Goal: Register for event/course

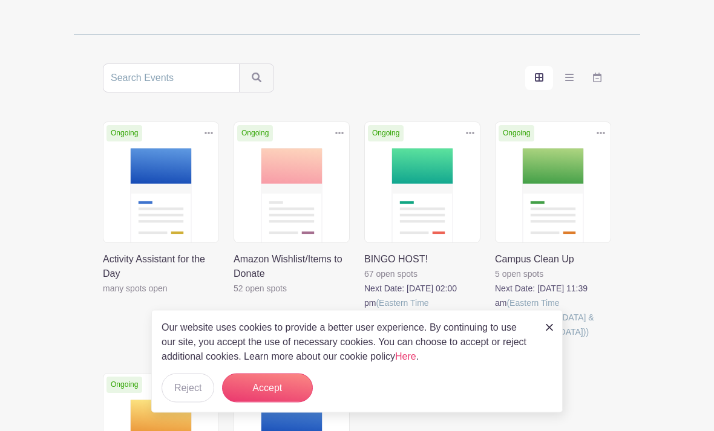
scroll to position [204, 0]
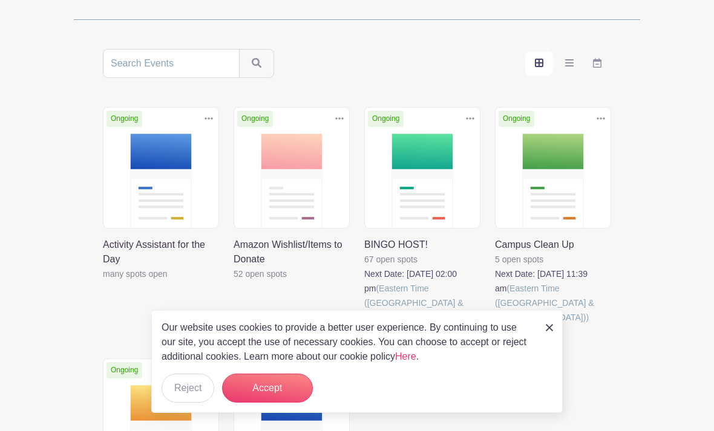
click at [253, 403] on button "Accept" at bounding box center [267, 388] width 91 height 29
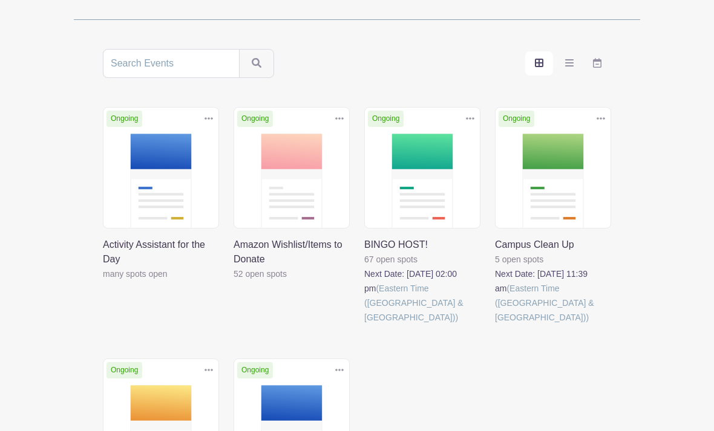
click at [495, 325] on link at bounding box center [495, 325] width 0 height 0
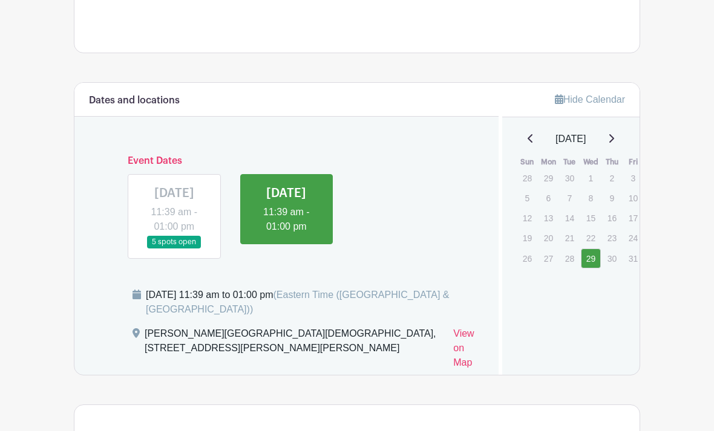
scroll to position [512, 0]
click at [286, 234] on link at bounding box center [286, 234] width 0 height 0
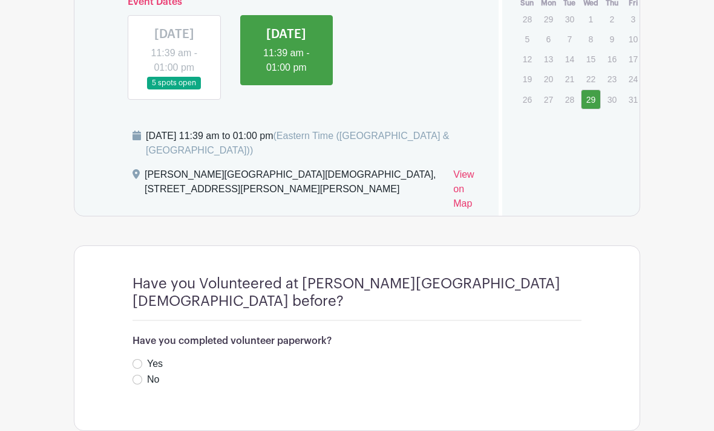
scroll to position [673, 0]
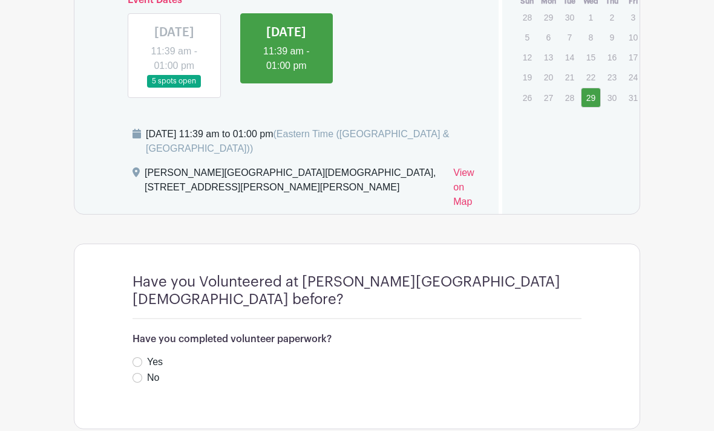
click at [141, 357] on input "Yes" at bounding box center [137, 362] width 10 height 10
radio input "true"
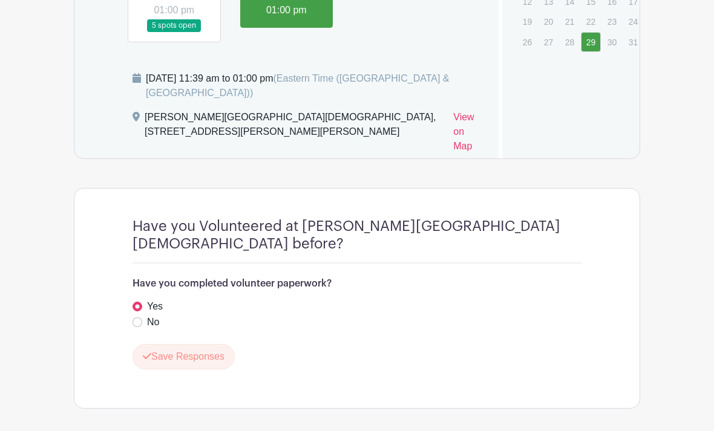
click at [166, 349] on button "Save Responses" at bounding box center [183, 356] width 102 height 25
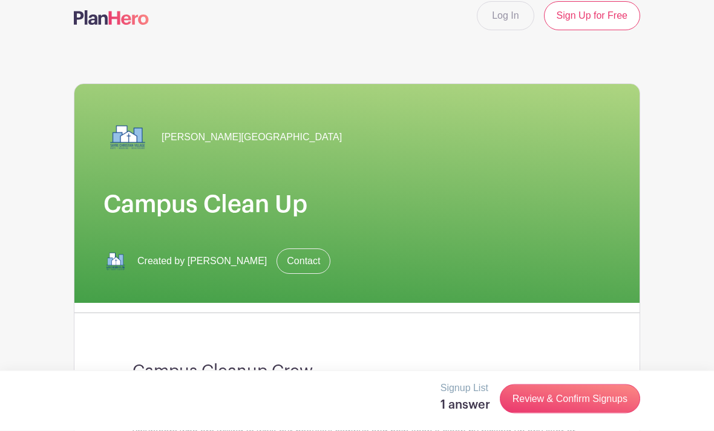
scroll to position [0, 0]
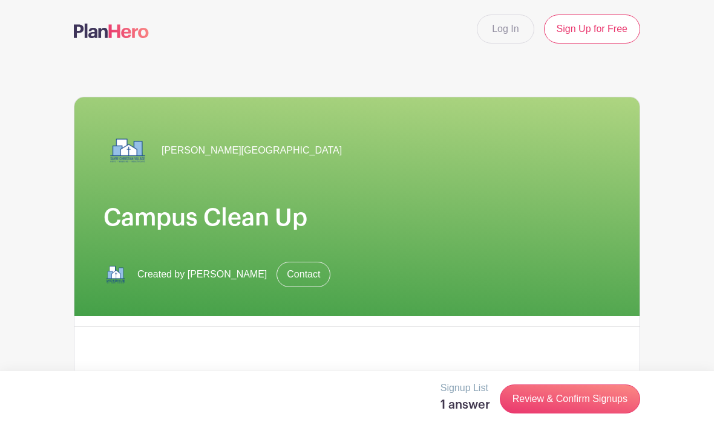
click at [498, 38] on link "Log In" at bounding box center [505, 29] width 57 height 29
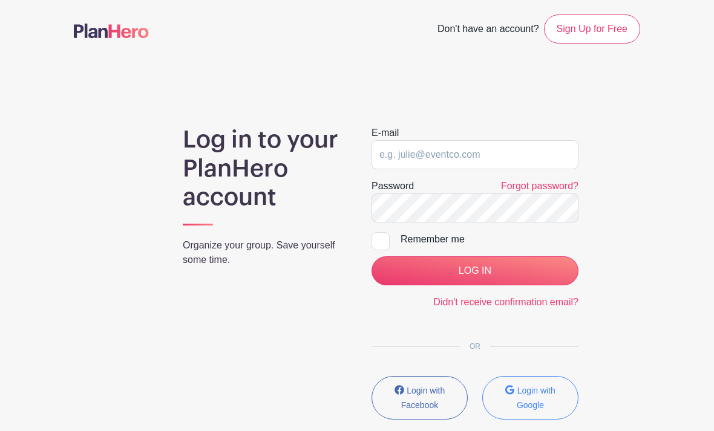
click at [507, 37] on span "Don't have an account?" at bounding box center [488, 30] width 102 height 27
click at [514, 154] on input "email" at bounding box center [474, 154] width 207 height 29
type input "[EMAIL_ADDRESS][DOMAIN_NAME]"
click at [474, 271] on input "LOG IN" at bounding box center [474, 270] width 207 height 29
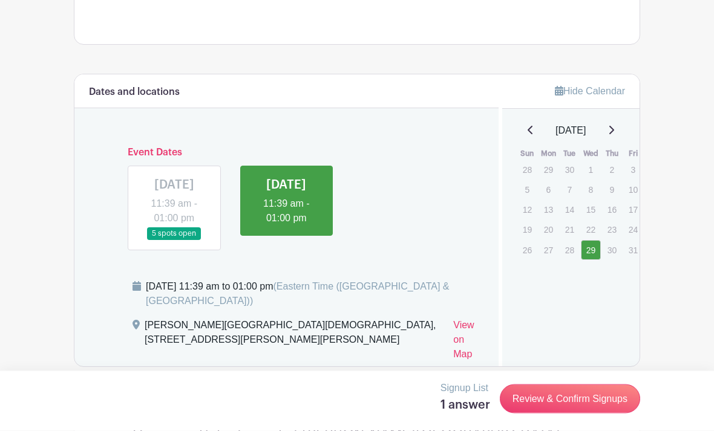
scroll to position [512, 0]
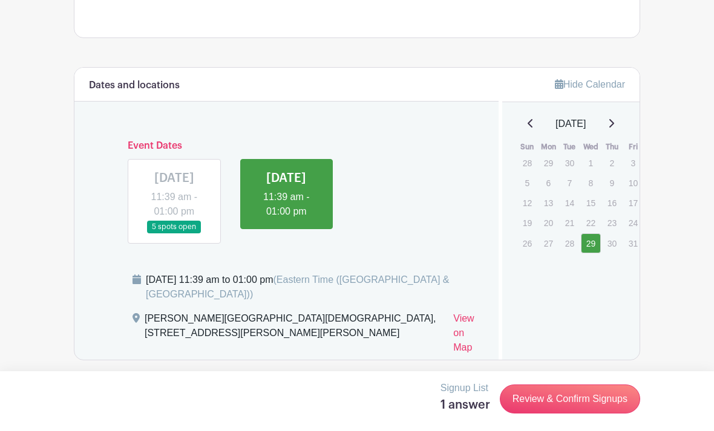
click at [589, 248] on link "29" at bounding box center [591, 243] width 20 height 20
click at [597, 247] on link "29" at bounding box center [591, 243] width 20 height 20
click at [595, 241] on link "29" at bounding box center [591, 243] width 20 height 20
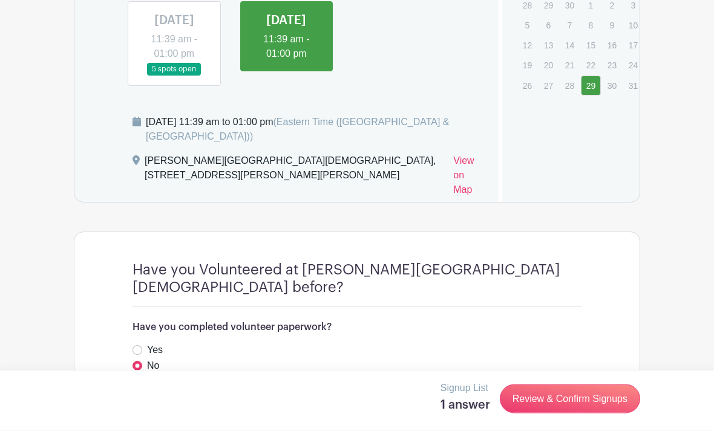
scroll to position [679, 0]
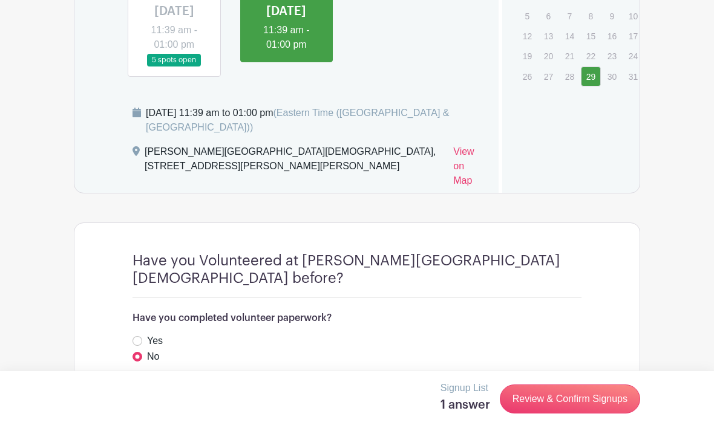
click at [142, 336] on input "Yes" at bounding box center [137, 341] width 10 height 10
radio input "true"
click at [174, 380] on button "Save Responses" at bounding box center [183, 391] width 102 height 25
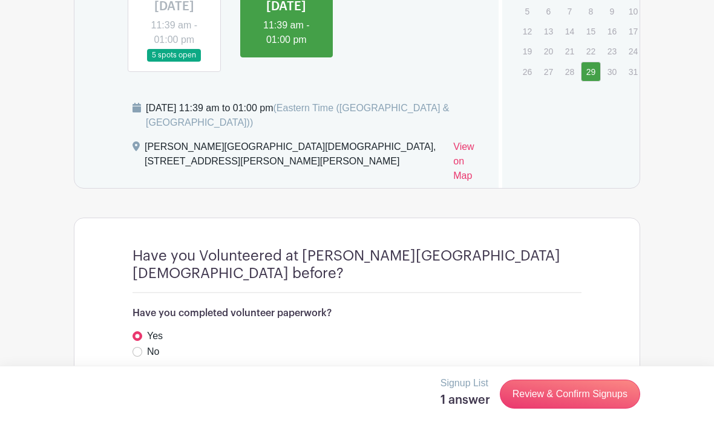
scroll to position [665, 0]
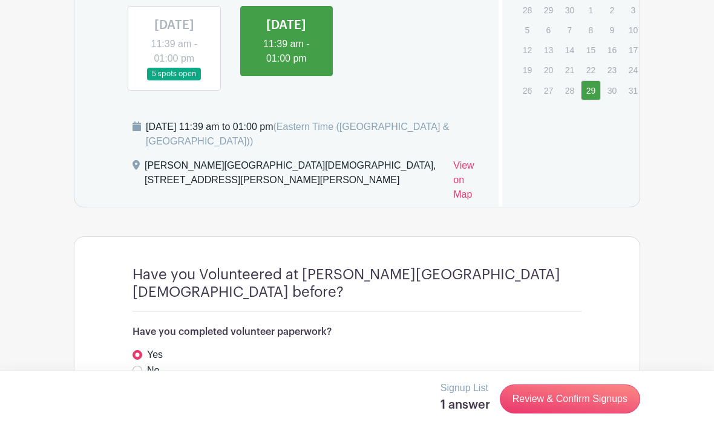
click at [593, 414] on link "Review & Confirm Signups" at bounding box center [570, 399] width 140 height 29
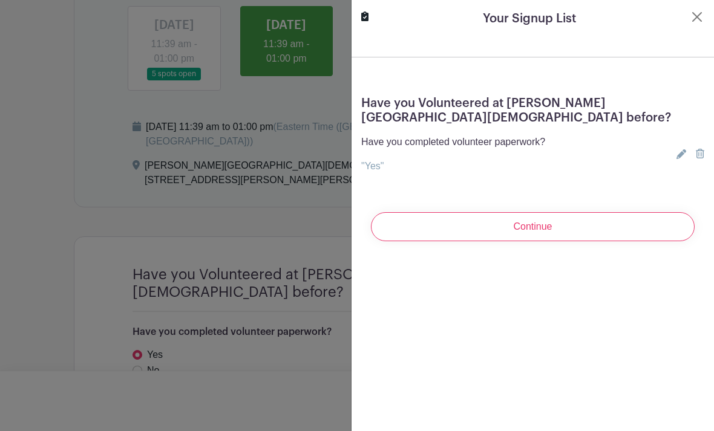
click at [634, 212] on input "Continue" at bounding box center [533, 226] width 324 height 29
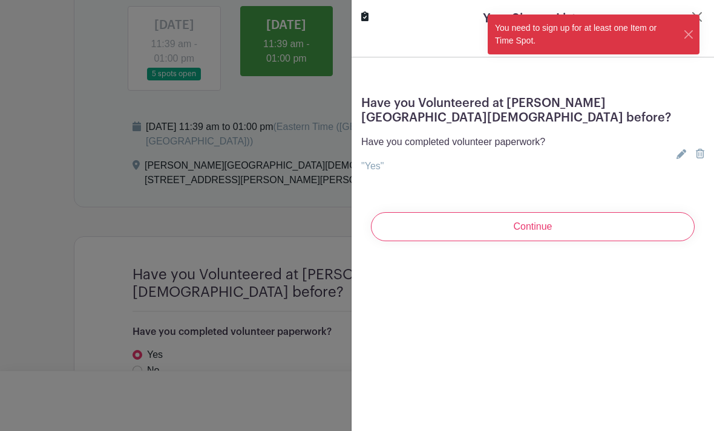
click at [679, 47] on div "You need to sign up for at least one Item or Time Spot." at bounding box center [585, 35] width 195 height 40
click at [683, 30] on button "Close" at bounding box center [688, 34] width 11 height 13
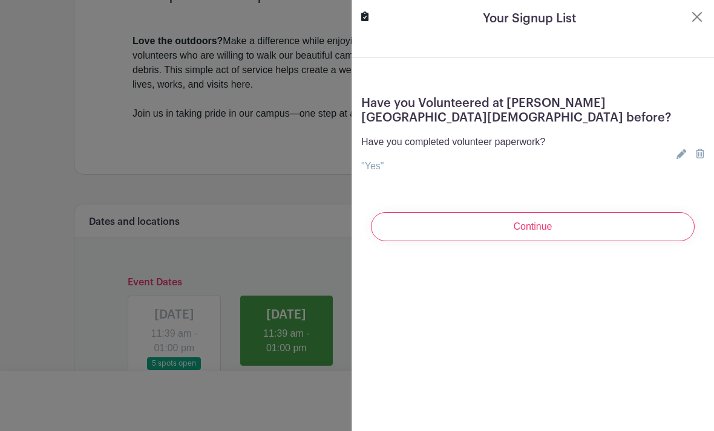
click at [694, 24] on button "Close" at bounding box center [697, 17] width 15 height 15
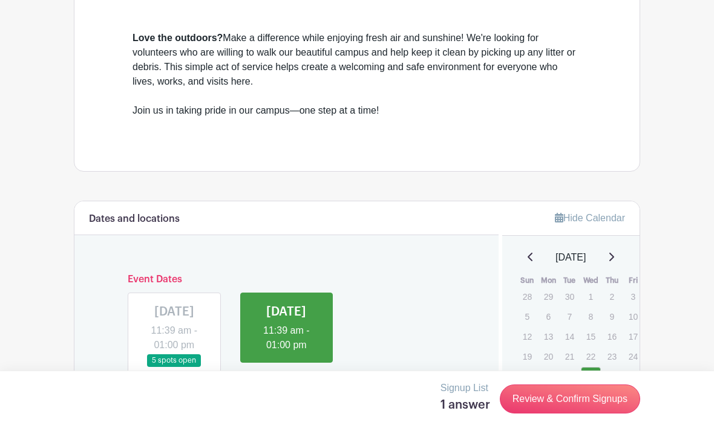
scroll to position [457, 0]
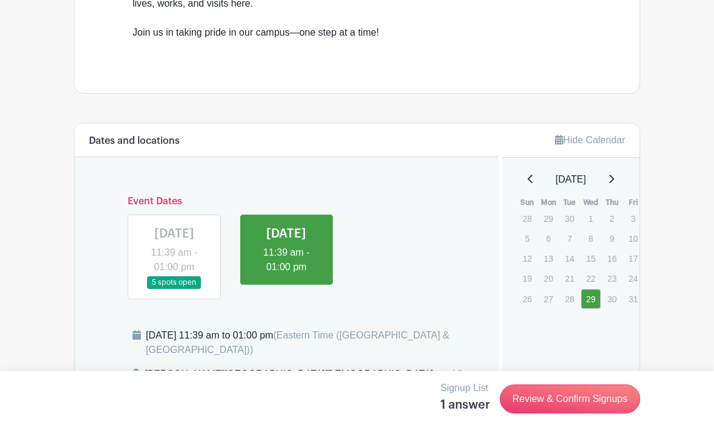
click at [174, 289] on link at bounding box center [174, 289] width 0 height 0
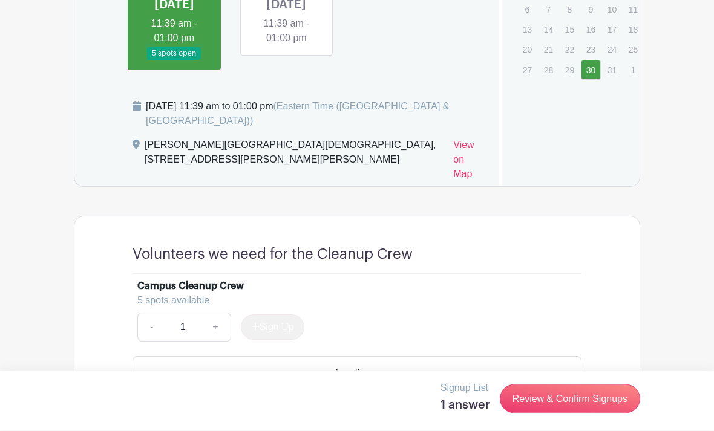
scroll to position [686, 0]
click at [583, 414] on link "Review & Confirm Signups" at bounding box center [570, 399] width 140 height 29
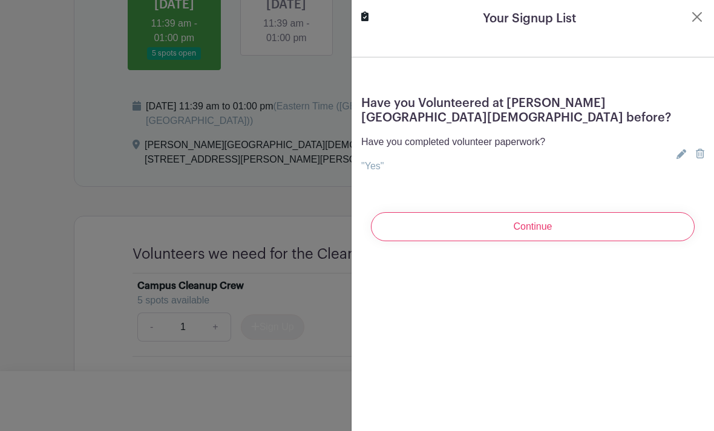
click at [575, 212] on input "Continue" at bounding box center [533, 226] width 324 height 29
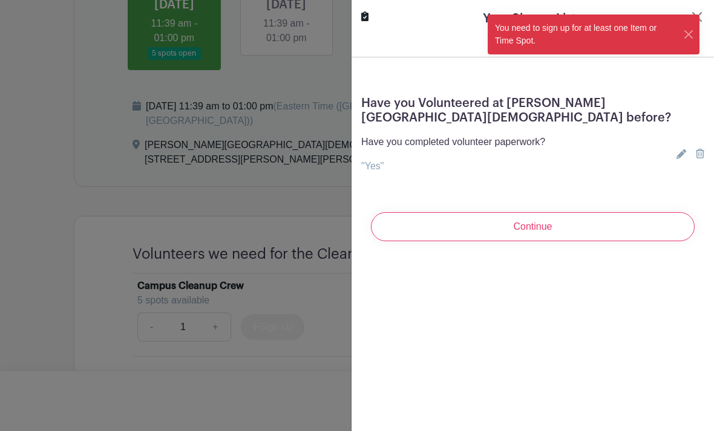
click at [691, 40] on button "Close" at bounding box center [688, 34] width 11 height 13
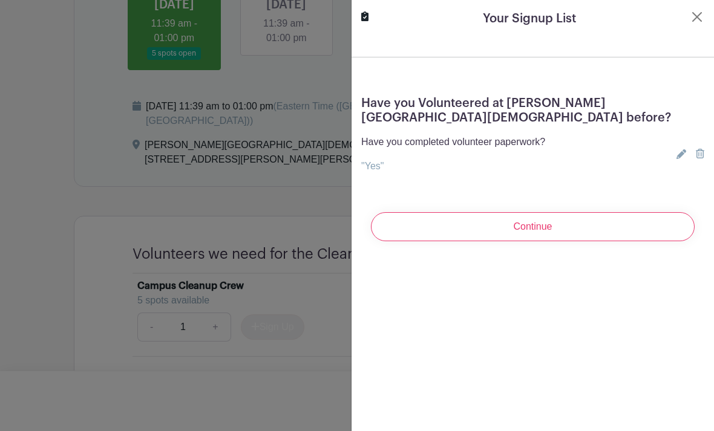
click at [701, 17] on button "Close" at bounding box center [697, 17] width 15 height 15
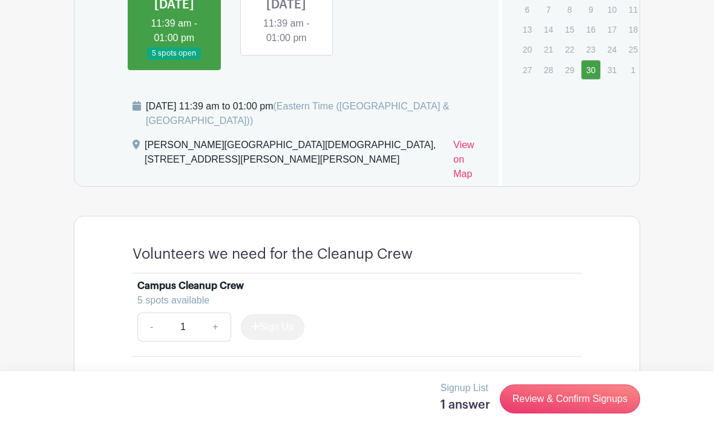
click at [218, 328] on link "+" at bounding box center [215, 327] width 30 height 29
click at [215, 326] on link "+" at bounding box center [215, 327] width 30 height 29
click at [217, 333] on link "+" at bounding box center [215, 327] width 30 height 29
click at [152, 328] on link "-" at bounding box center [151, 327] width 28 height 29
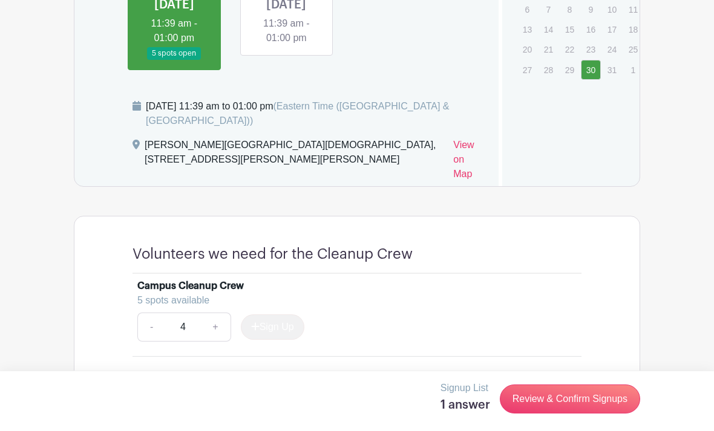
click at [149, 327] on link "-" at bounding box center [151, 327] width 28 height 29
click at [148, 328] on link "-" at bounding box center [151, 327] width 28 height 29
type input "1"
click at [144, 326] on link "-" at bounding box center [151, 327] width 28 height 29
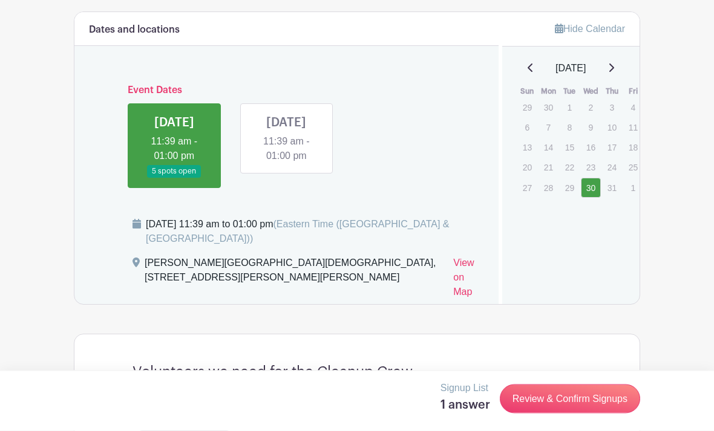
scroll to position [564, 0]
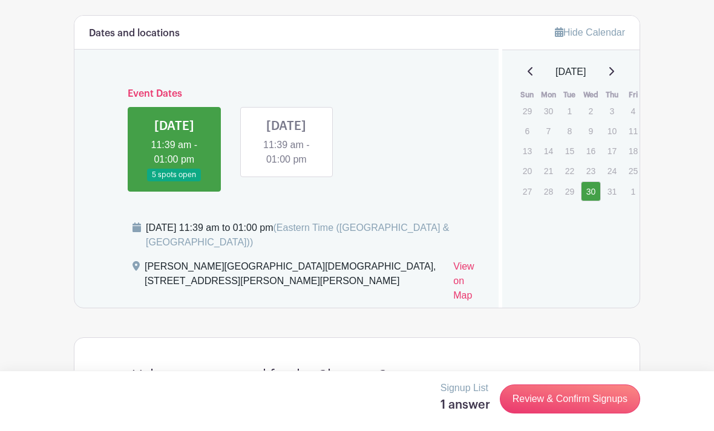
click at [286, 167] on link at bounding box center [286, 167] width 0 height 0
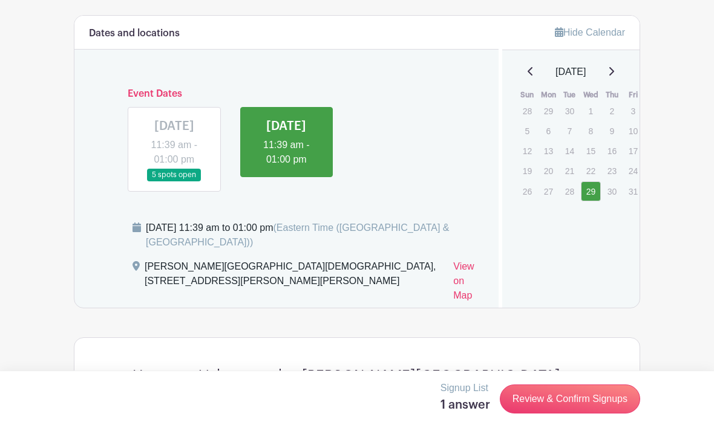
click at [590, 191] on link "29" at bounding box center [591, 191] width 20 height 20
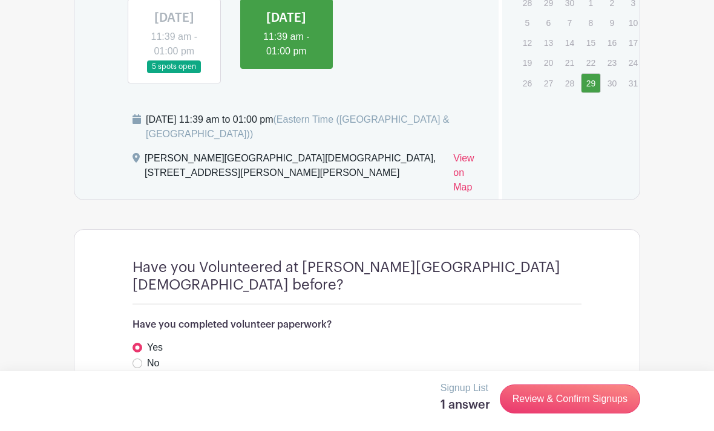
scroll to position [679, 0]
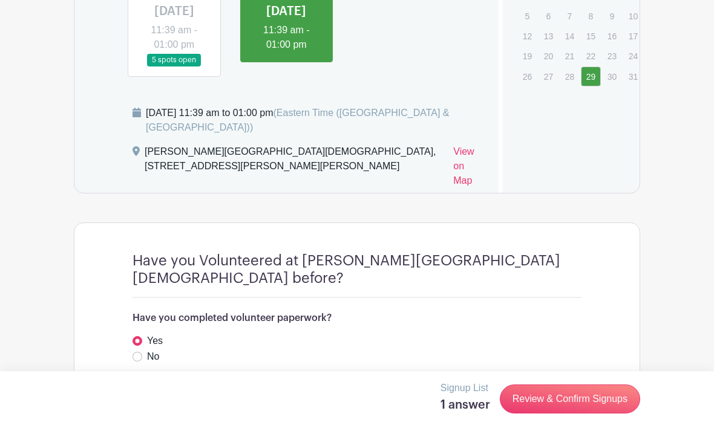
click at [611, 414] on link "Review & Confirm Signups" at bounding box center [570, 399] width 140 height 29
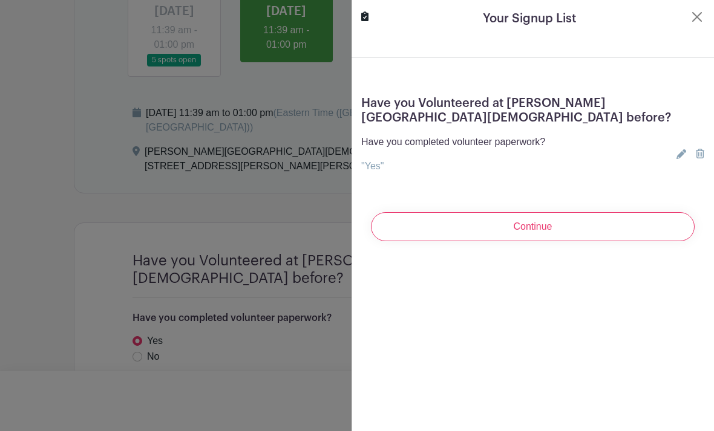
click at [648, 212] on input "Continue" at bounding box center [533, 226] width 324 height 29
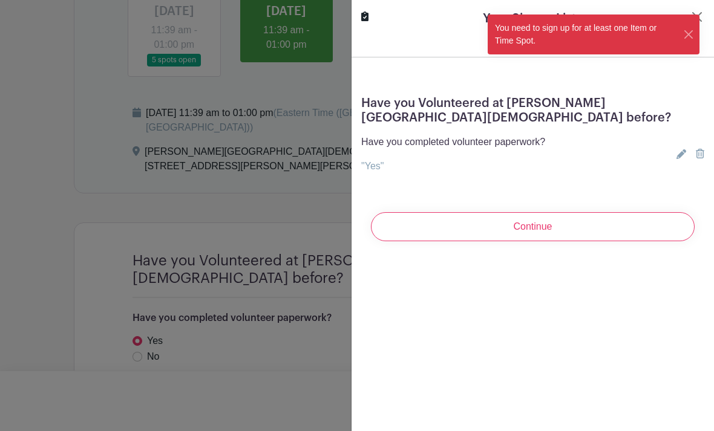
click at [672, 43] on div "You need to sign up for at least one Item or Time Spot." at bounding box center [585, 35] width 195 height 40
click at [683, 31] on button "Close" at bounding box center [688, 34] width 11 height 13
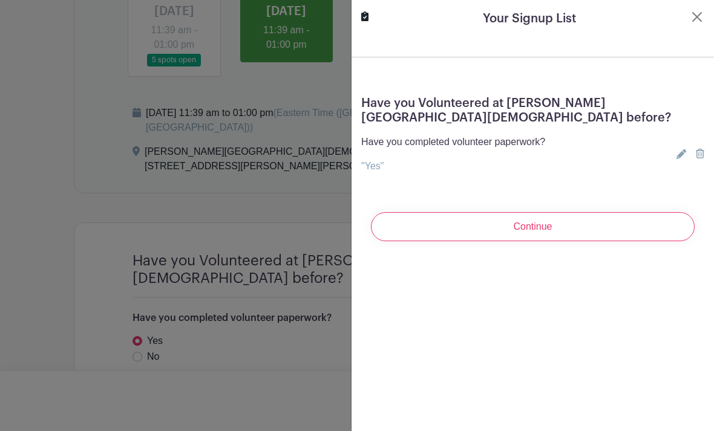
scroll to position [567, 1]
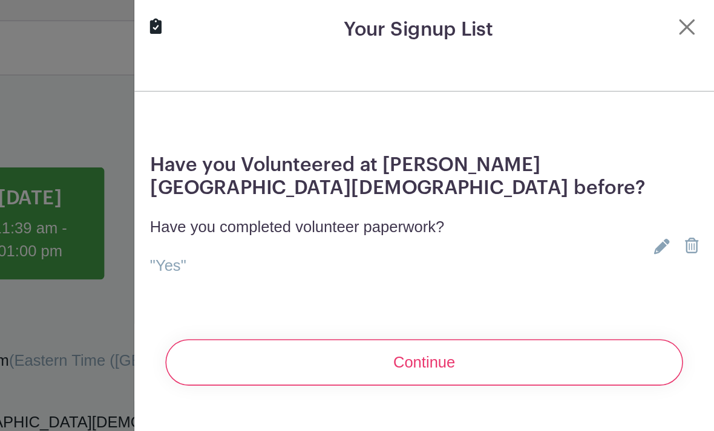
click at [690, 11] on button "Close" at bounding box center [697, 17] width 15 height 15
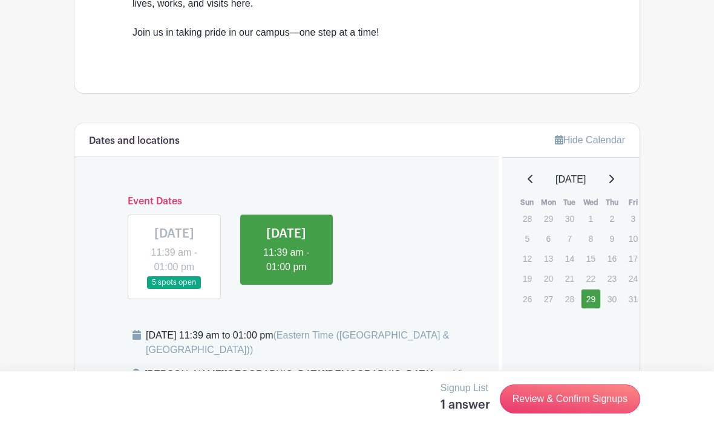
scroll to position [477, 0]
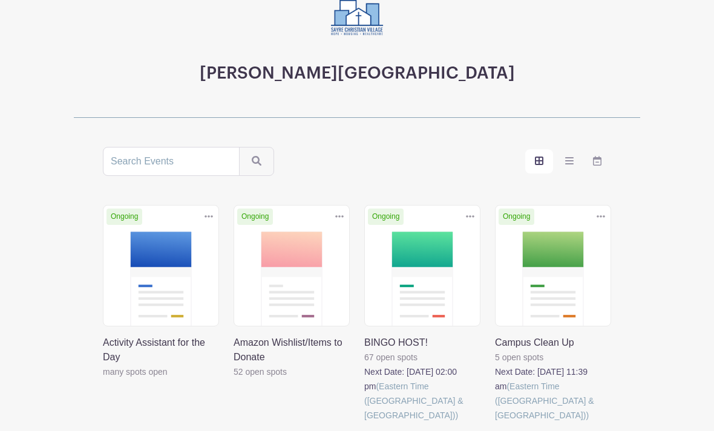
scroll to position [90, 0]
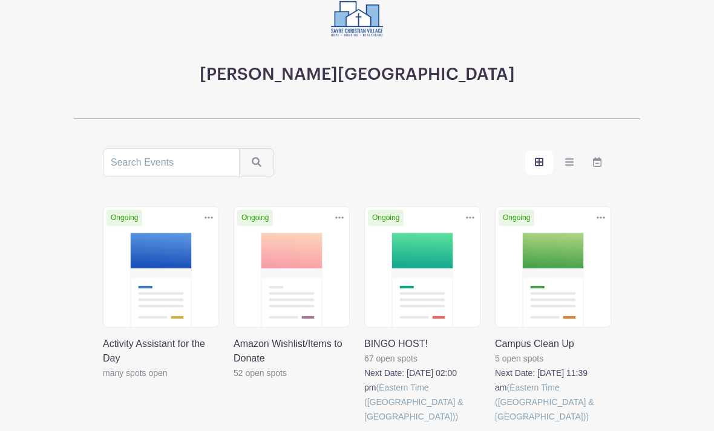
click at [103, 381] on link at bounding box center [103, 381] width 0 height 0
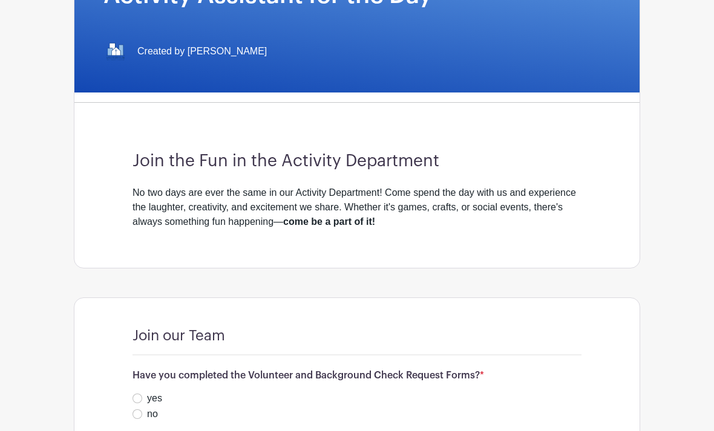
scroll to position [279, 0]
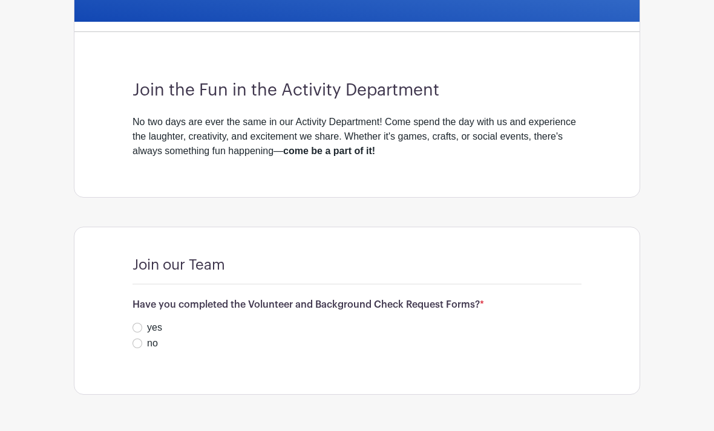
click at [134, 328] on input "yes" at bounding box center [137, 328] width 10 height 10
radio input "true"
click at [171, 382] on button "Save Responses" at bounding box center [183, 377] width 102 height 25
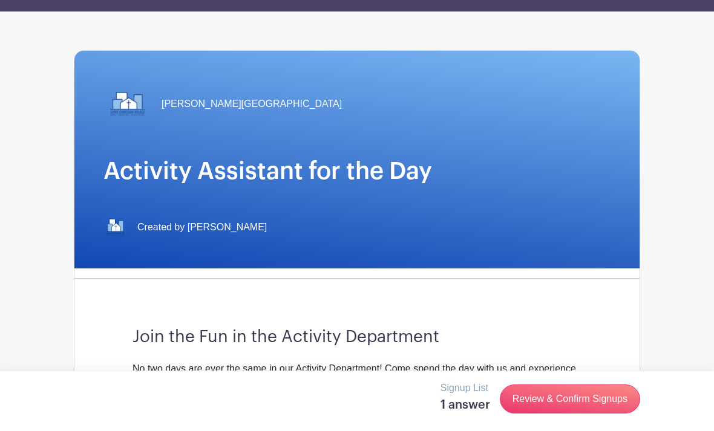
scroll to position [27, 0]
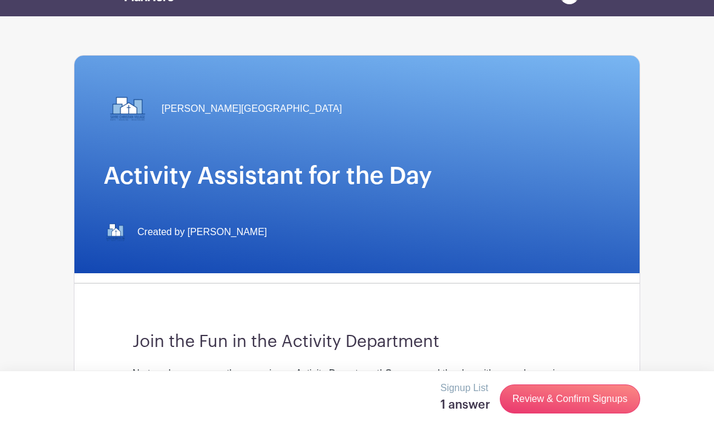
click at [576, 414] on link "Review & Confirm Signups" at bounding box center [570, 399] width 140 height 29
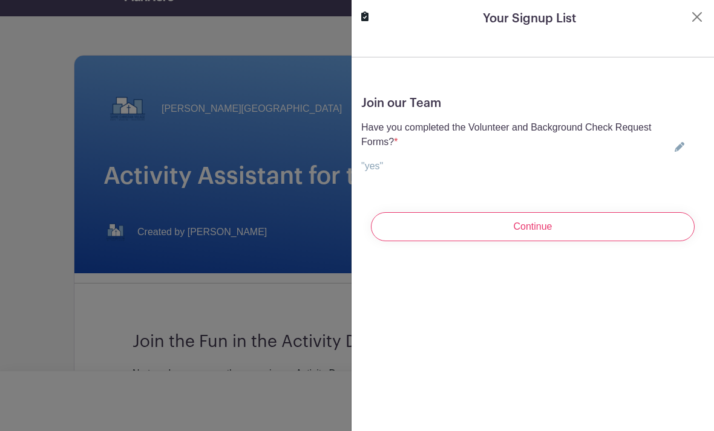
click at [638, 214] on input "Continue" at bounding box center [533, 226] width 324 height 29
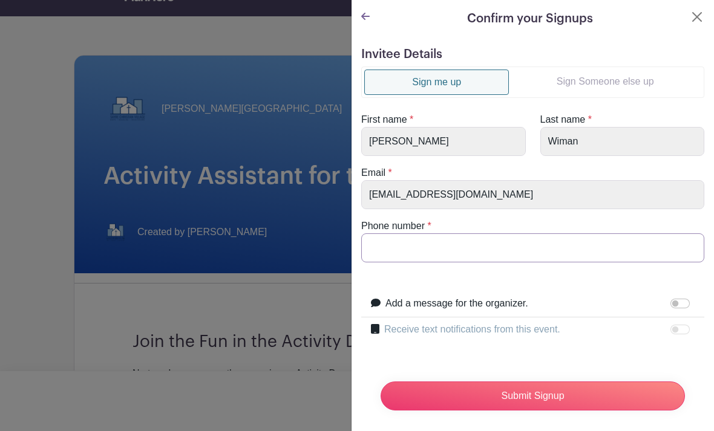
click at [586, 245] on input "Phone number" at bounding box center [532, 247] width 343 height 29
type input "2703160643"
click at [605, 272] on form "Invitee Details Sign me up Sign Someone else up First name * [PERSON_NAME] name…" at bounding box center [532, 233] width 343 height 373
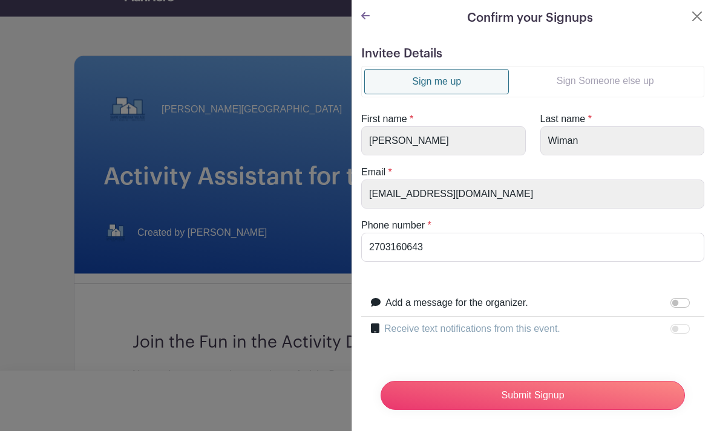
click at [680, 332] on div at bounding box center [682, 329] width 24 height 15
click at [677, 330] on div at bounding box center [682, 329] width 24 height 15
click at [677, 328] on div at bounding box center [682, 329] width 24 height 15
click at [641, 254] on input "2703160643" at bounding box center [532, 247] width 343 height 29
click at [585, 396] on input "Submit Signup" at bounding box center [532, 396] width 304 height 29
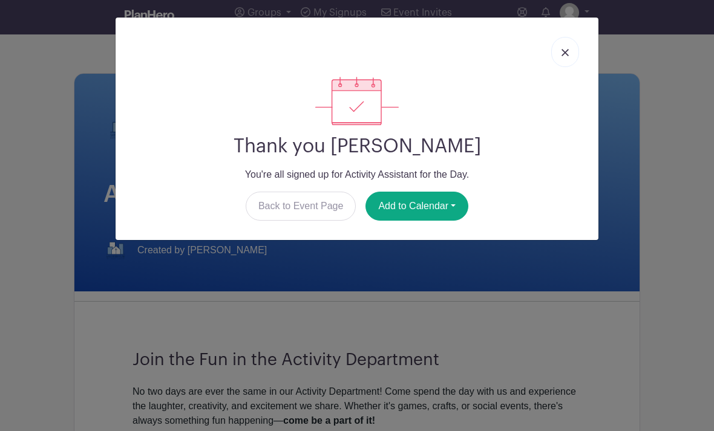
scroll to position [15, 0]
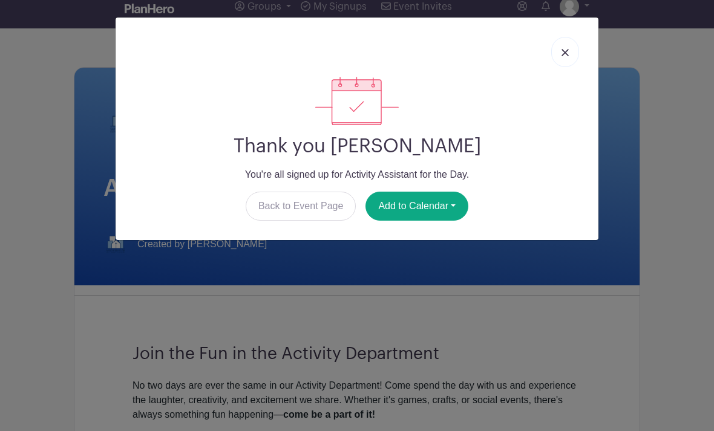
click at [448, 209] on button "Add to Calendar" at bounding box center [416, 206] width 103 height 29
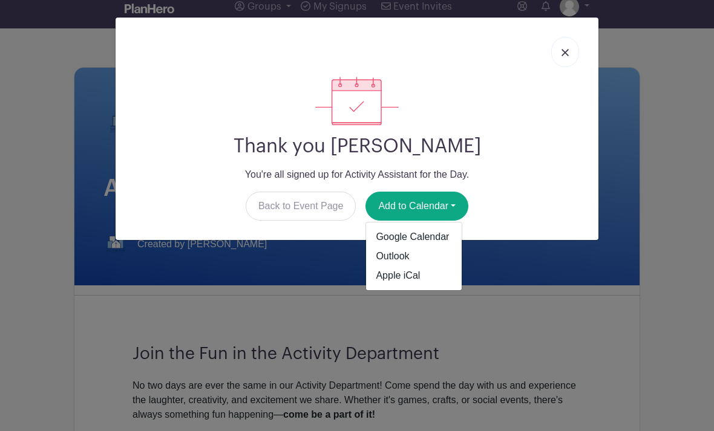
click at [498, 174] on p "You're all signed up for Activity Assistant for the Day." at bounding box center [356, 175] width 463 height 15
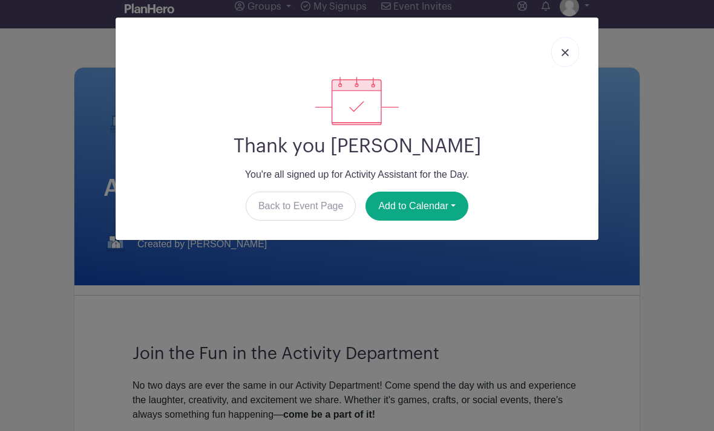
click at [558, 59] on link at bounding box center [565, 52] width 28 height 30
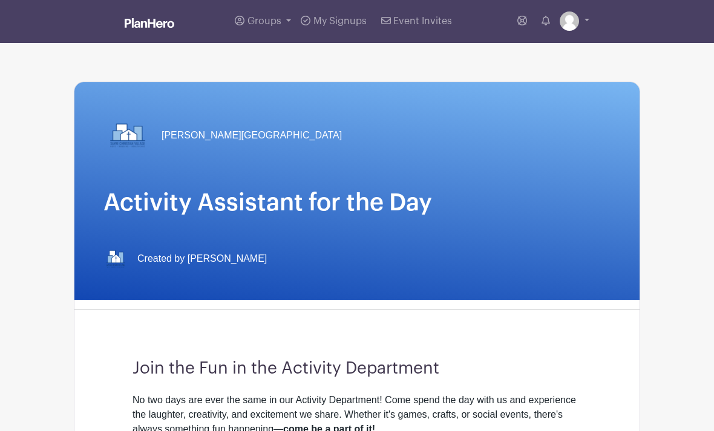
scroll to position [0, 0]
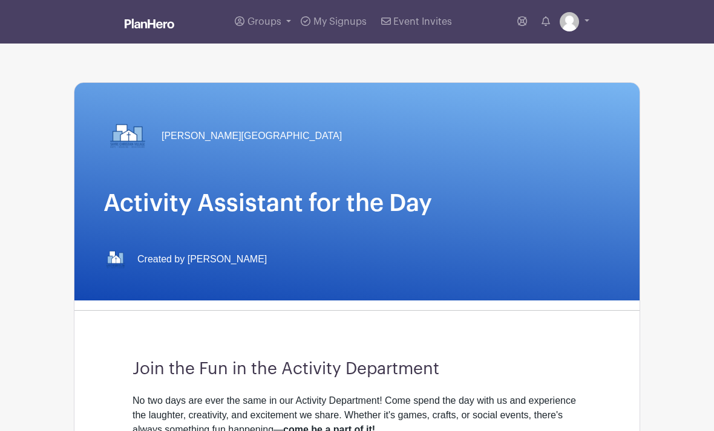
click at [144, 27] on img at bounding box center [150, 24] width 50 height 10
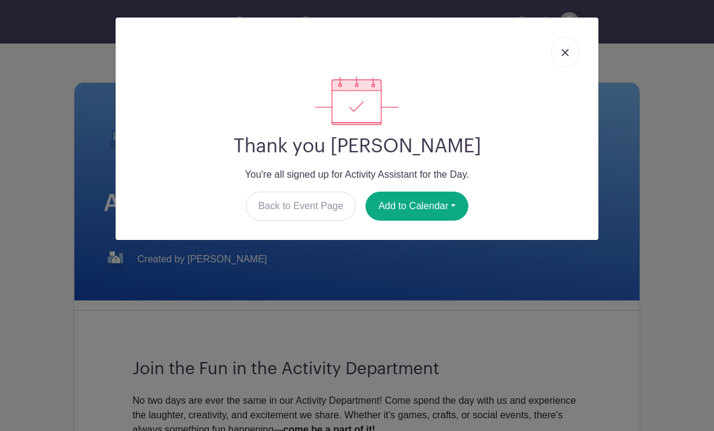
click at [565, 50] on img at bounding box center [564, 52] width 7 height 7
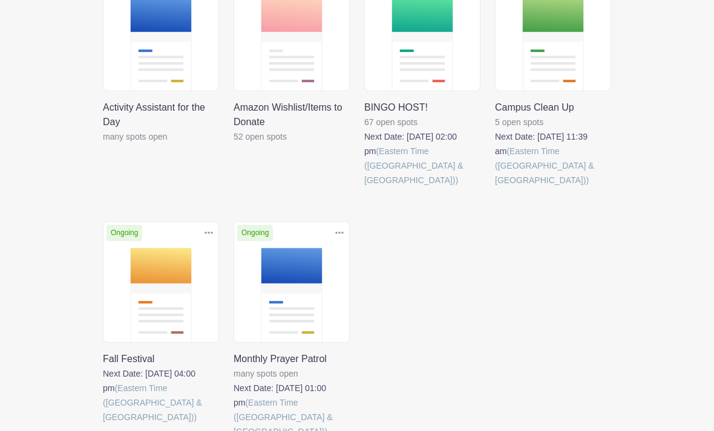
scroll to position [328, 0]
click at [233, 431] on link at bounding box center [233, 439] width 0 height 0
